Goal: Information Seeking & Learning: Learn about a topic

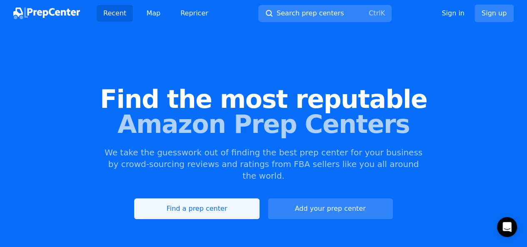
click at [231, 200] on link "Find a prep center" at bounding box center [196, 208] width 125 height 21
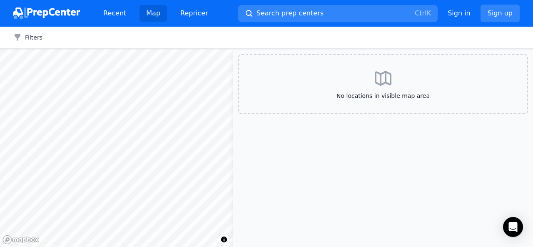
click at [382, 94] on span "No locations in visible map area" at bounding box center [383, 96] width 262 height 8
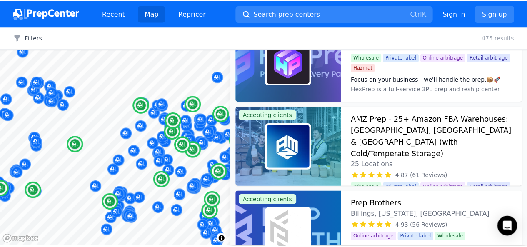
scroll to position [29, 0]
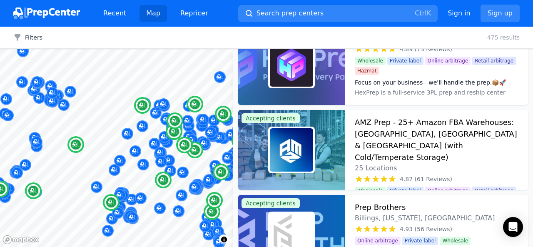
click at [438, 125] on h3 "AMZ Prep - 25+ Amazon FBA Warehouses: [GEOGRAPHIC_DATA], [GEOGRAPHIC_DATA] & [G…" at bounding box center [436, 140] width 163 height 47
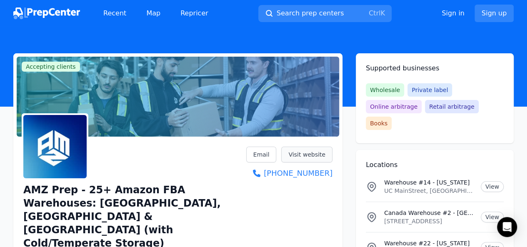
click at [309, 153] on link "Visit website" at bounding box center [306, 155] width 51 height 16
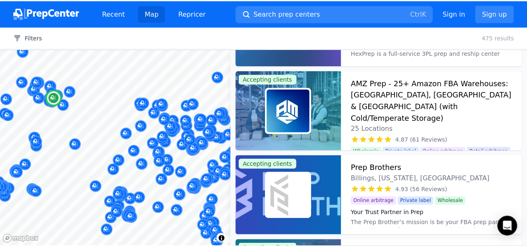
scroll to position [123, 0]
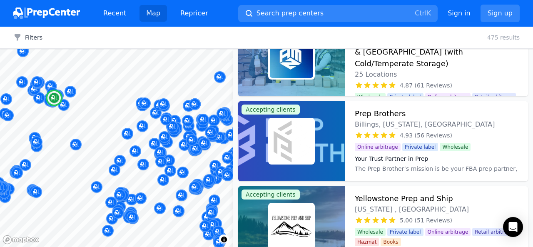
click at [491, 131] on div "4.93 (56 Reviews)" at bounding box center [436, 135] width 163 height 8
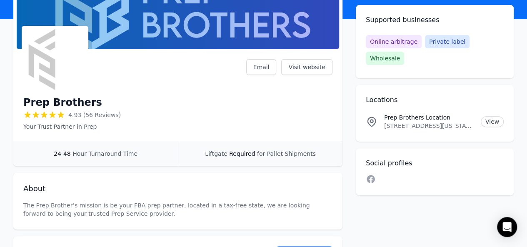
scroll to position [91, 0]
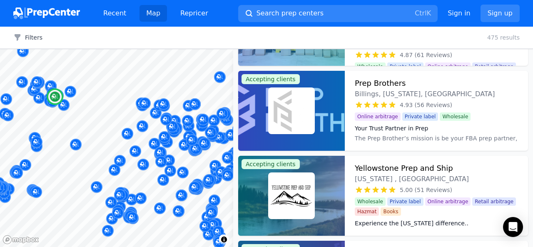
scroll to position [188, 0]
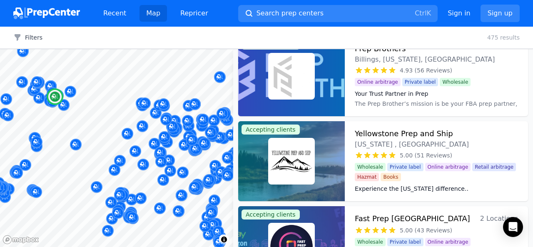
click at [422, 135] on h3 "Yellowstone Prep and Ship" at bounding box center [404, 134] width 98 height 12
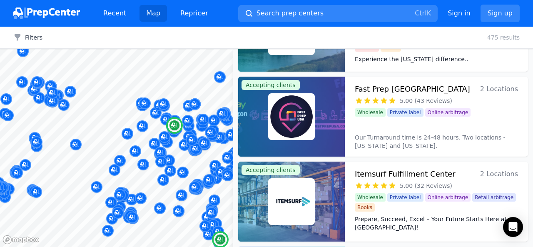
scroll to position [321, 0]
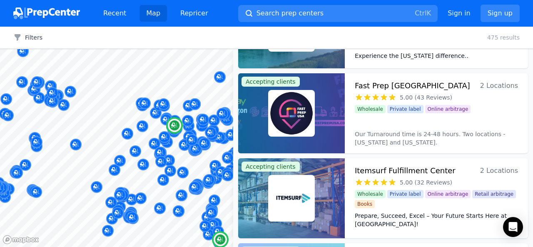
click at [376, 86] on h3 "Fast Prep [GEOGRAPHIC_DATA]" at bounding box center [412, 86] width 115 height 12
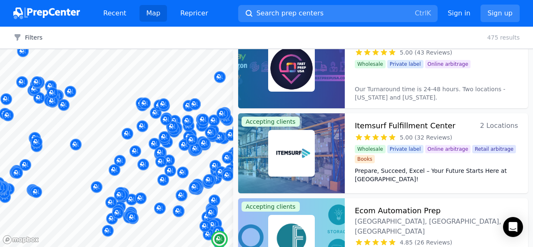
scroll to position [408, 0]
